Goal: Browse casually: Explore the website without a specific task or goal

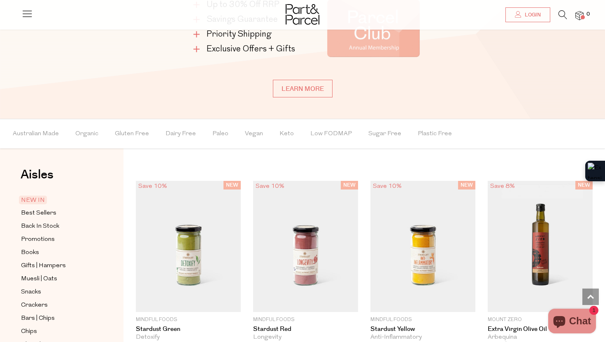
scroll to position [592, 0]
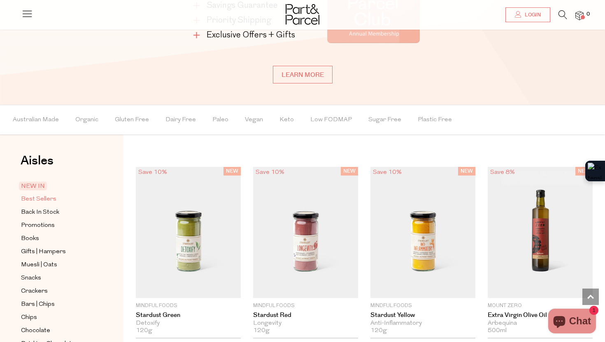
click at [48, 198] on span "Best Sellers" at bounding box center [38, 200] width 35 height 10
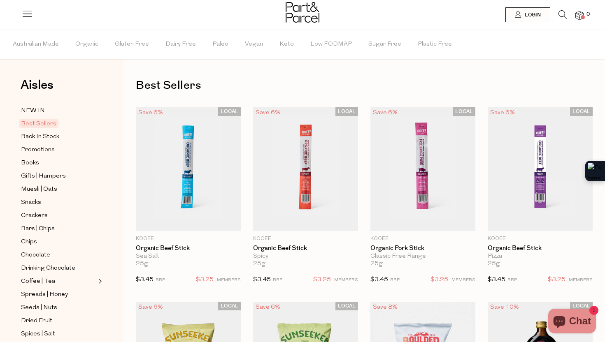
scroll to position [1, 0]
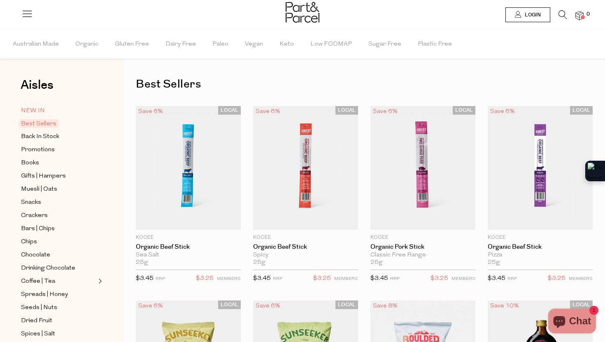
click at [39, 110] on span "NEW IN" at bounding box center [33, 111] width 24 height 10
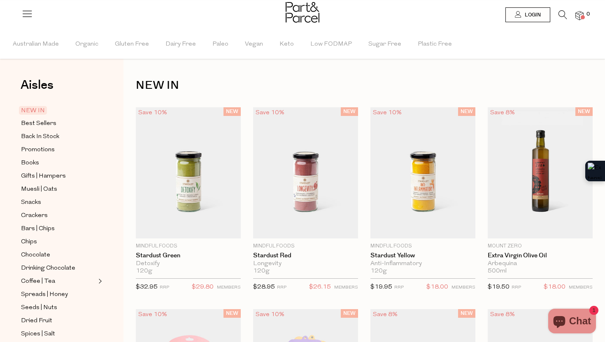
click at [292, 17] on img at bounding box center [303, 12] width 34 height 21
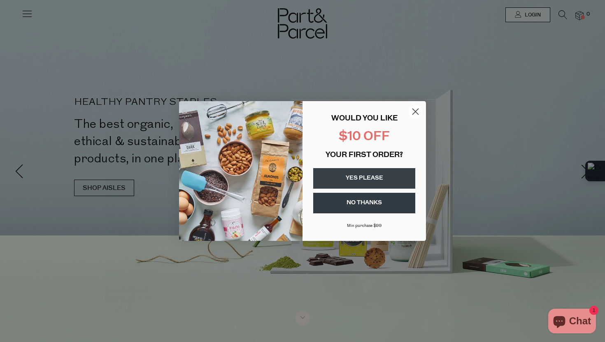
click at [416, 113] on circle "Close dialog" at bounding box center [416, 112] width 14 height 14
